Goal: Transaction & Acquisition: Purchase product/service

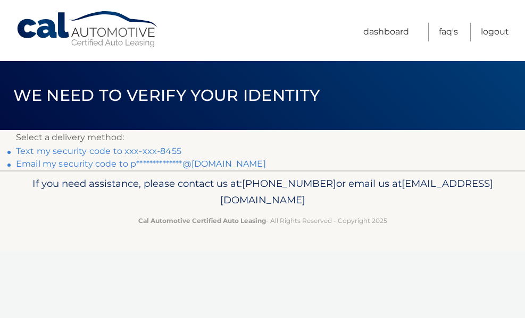
click at [155, 151] on link "Text my security code to xxx-xxx-8455" at bounding box center [98, 151] width 165 height 10
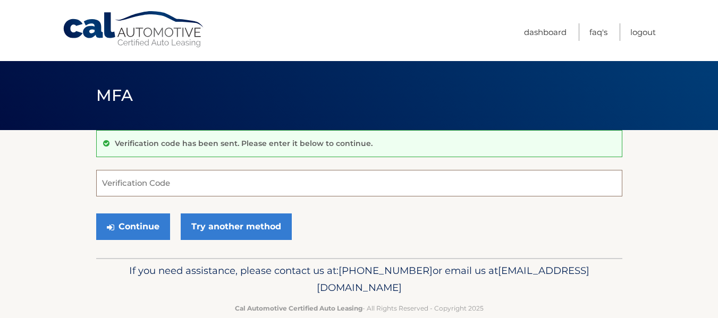
click at [130, 182] on input "Verification Code" at bounding box center [359, 183] width 526 height 27
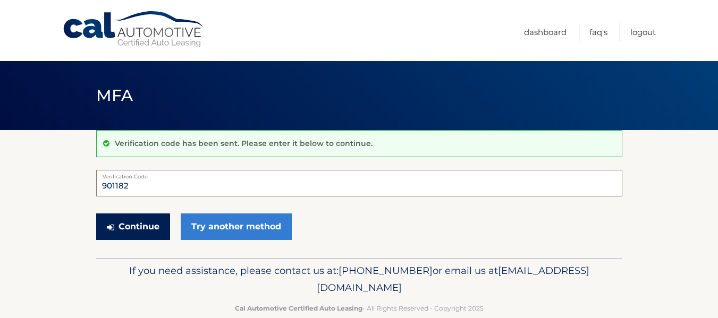
type input "901182"
click at [133, 222] on button "Continue" at bounding box center [133, 227] width 74 height 27
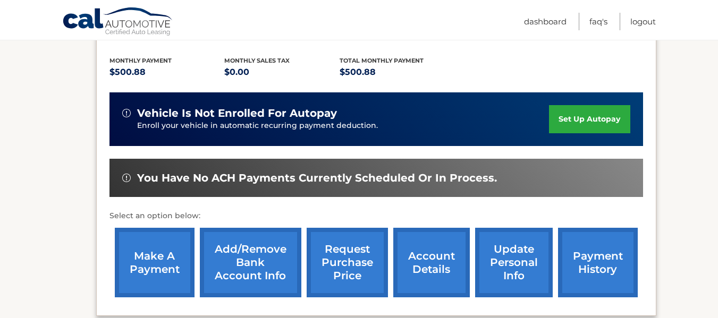
scroll to position [228, 0]
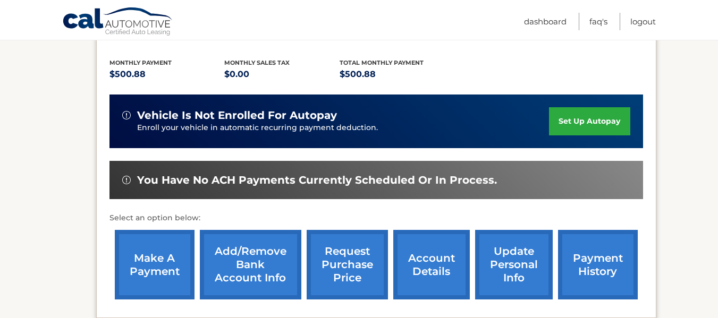
click at [160, 242] on link "make a payment" at bounding box center [155, 265] width 80 height 70
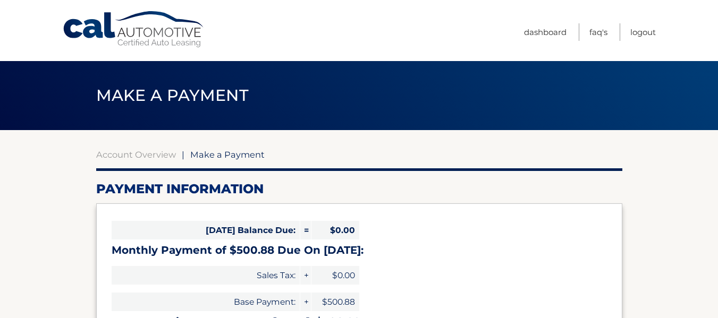
select select "OWZiM2MxYjQtYTI0ZS00ZjBiLTg0NTktMmQ2MjE2ZjFhMzg4"
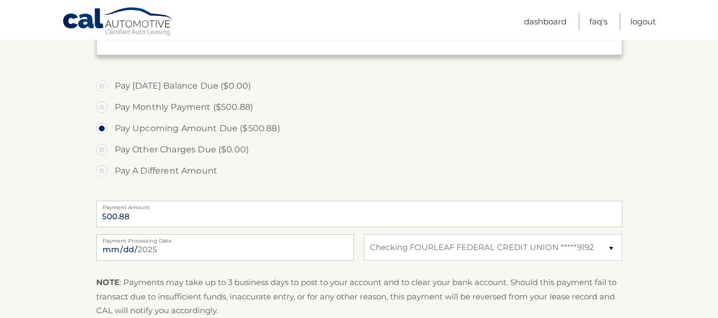
scroll to position [292, 0]
click at [105, 108] on label "Pay Monthly Payment ($500.88)" at bounding box center [359, 107] width 526 height 21
click at [105, 108] on input "Pay Monthly Payment ($500.88)" at bounding box center [105, 105] width 11 height 17
radio input "true"
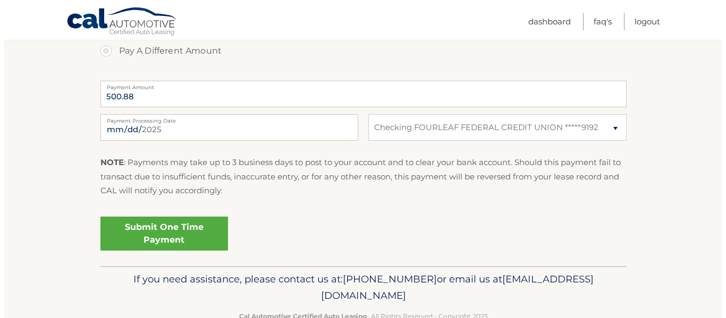
scroll to position [441, 0]
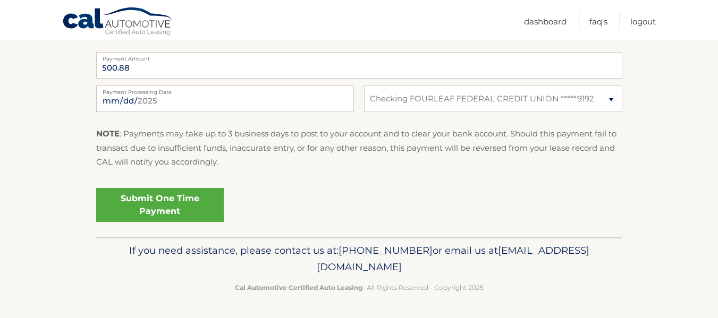
click at [187, 199] on link "Submit One Time Payment" at bounding box center [160, 205] width 128 height 34
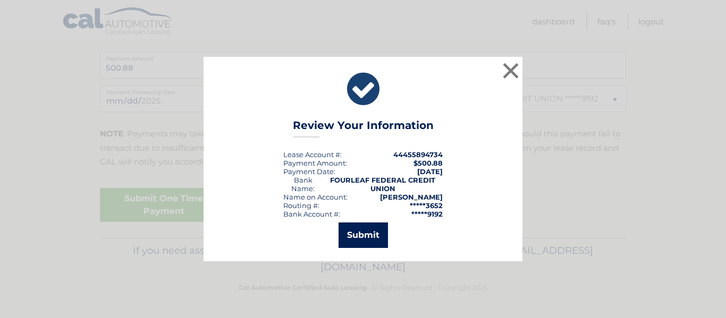
click at [360, 229] on button "Submit" at bounding box center [363, 236] width 49 height 26
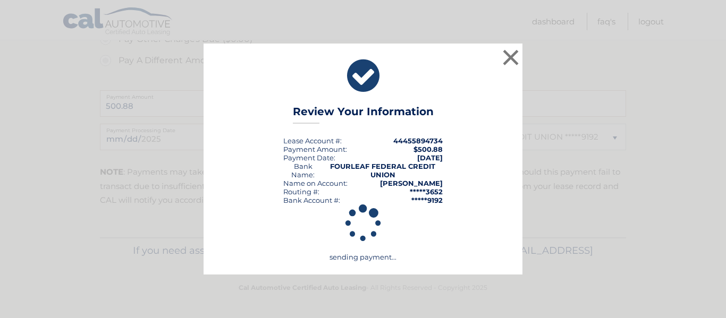
scroll to position [403, 0]
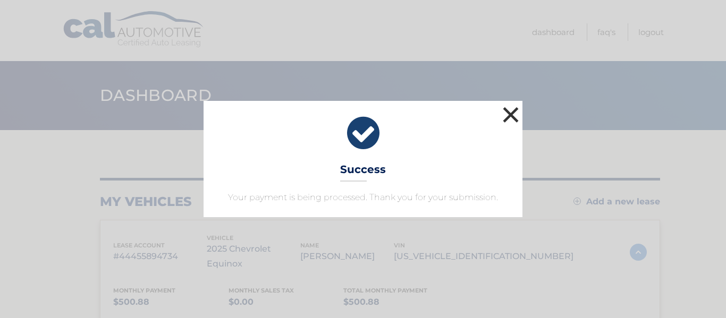
click at [510, 113] on button "×" at bounding box center [510, 114] width 21 height 21
